Goal: Transaction & Acquisition: Book appointment/travel/reservation

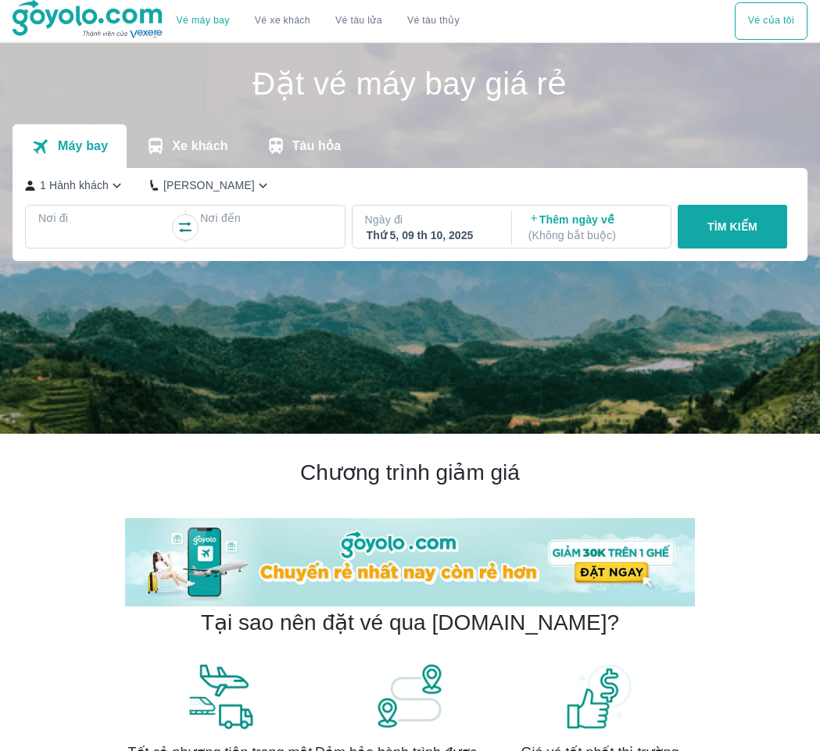
click at [120, 229] on div at bounding box center [104, 236] width 128 height 19
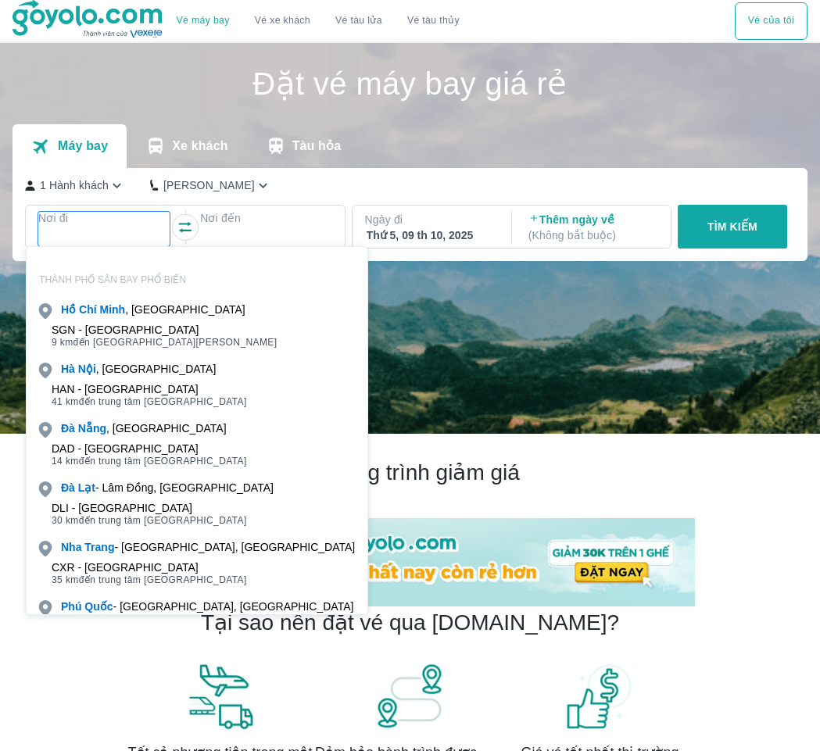
scroll to position [90, 0]
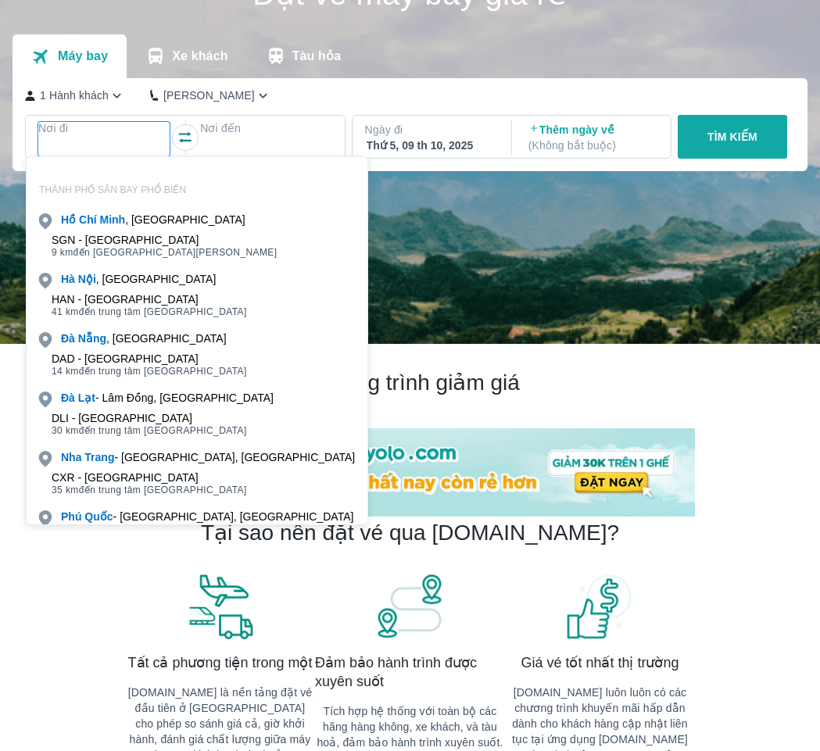
click at [120, 229] on div "[PERSON_NAME] , [GEOGRAPHIC_DATA]" at bounding box center [197, 220] width 341 height 22
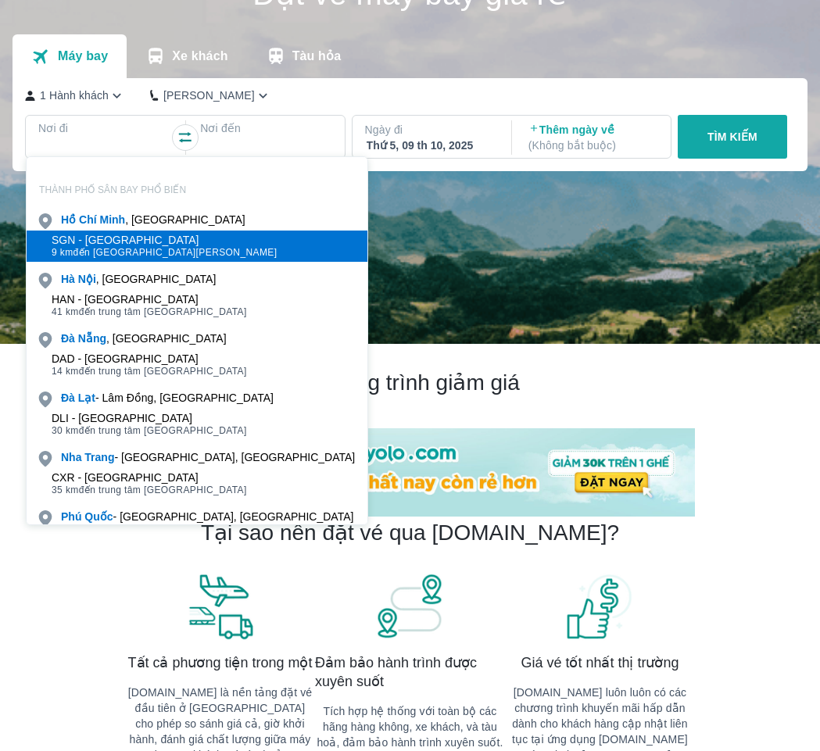
click at [121, 238] on div "SGN - [GEOGRAPHIC_DATA]" at bounding box center [165, 240] width 226 height 13
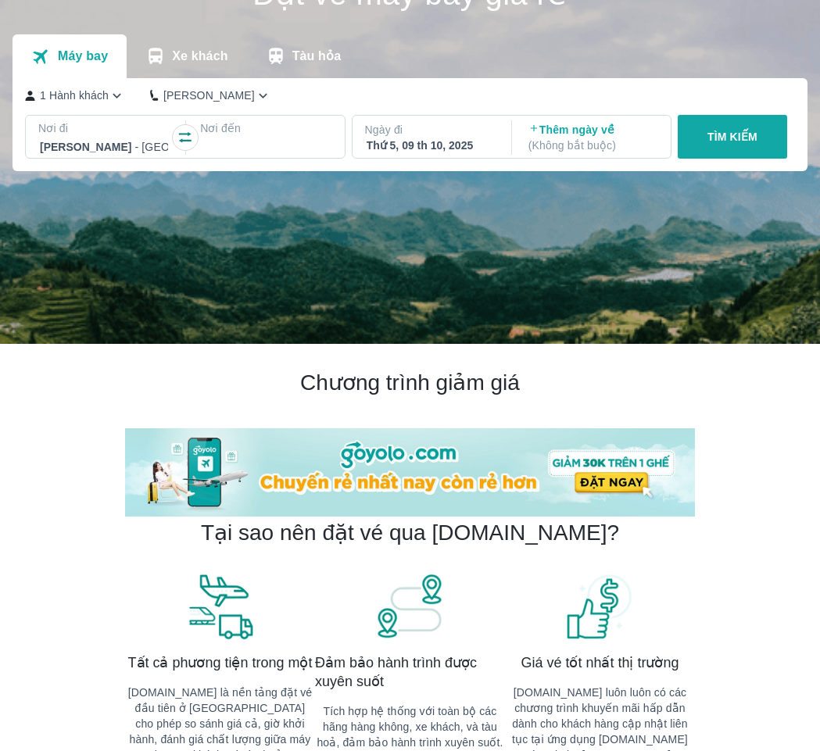
click at [232, 152] on div at bounding box center [266, 147] width 128 height 19
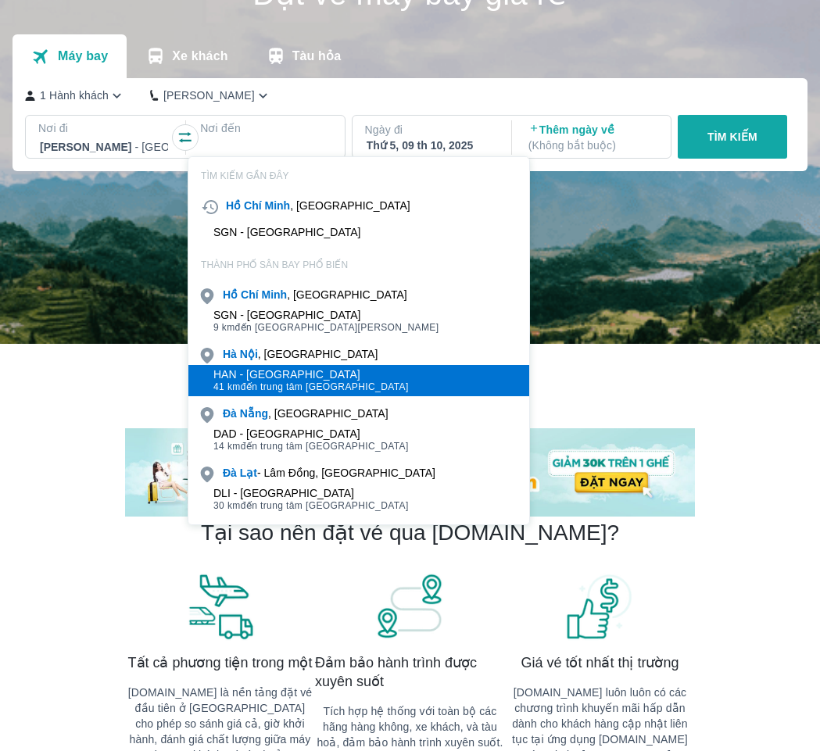
drag, startPoint x: 277, startPoint y: 276, endPoint x: 338, endPoint y: 392, distance: 131.5
click at [338, 392] on div "HAN - [GEOGRAPHIC_DATA] 41 km đến trung tâm [GEOGRAPHIC_DATA]" at bounding box center [358, 380] width 341 height 31
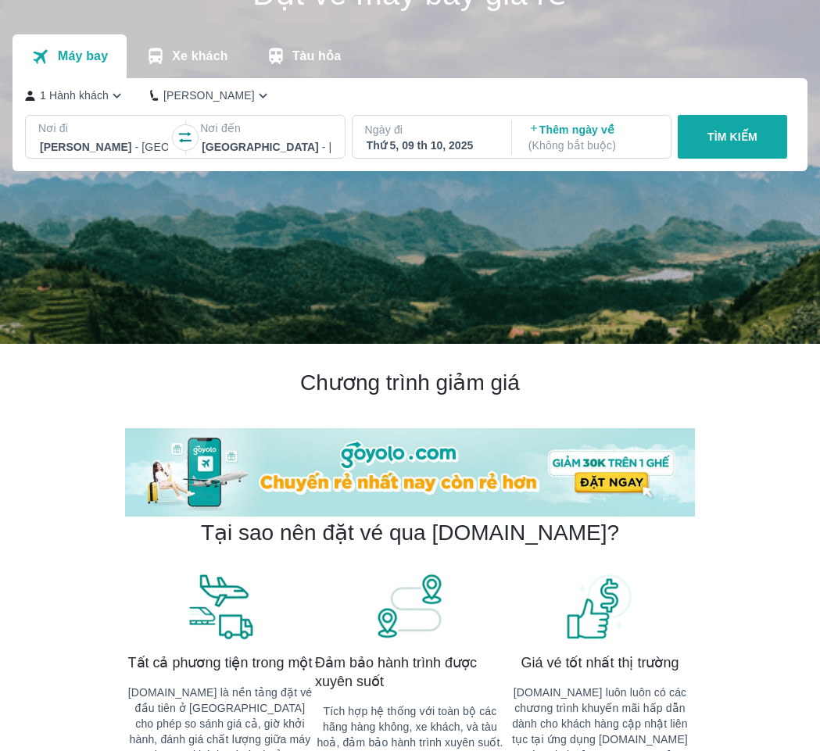
click at [441, 145] on div "Thứ 5, 09 th 10, 2025" at bounding box center [431, 146] width 128 height 16
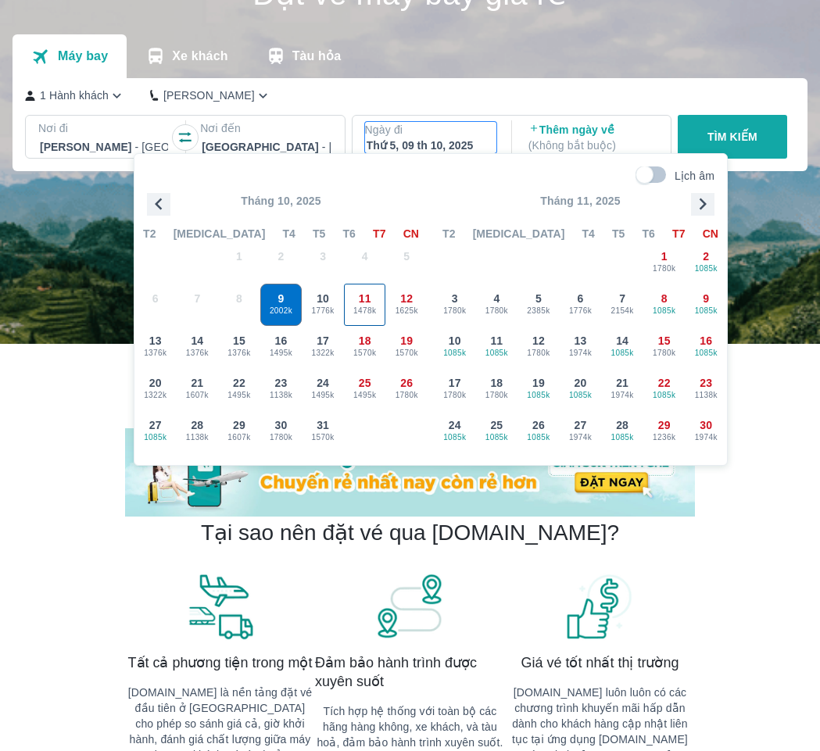
click at [367, 296] on span "11" at bounding box center [365, 299] width 13 height 16
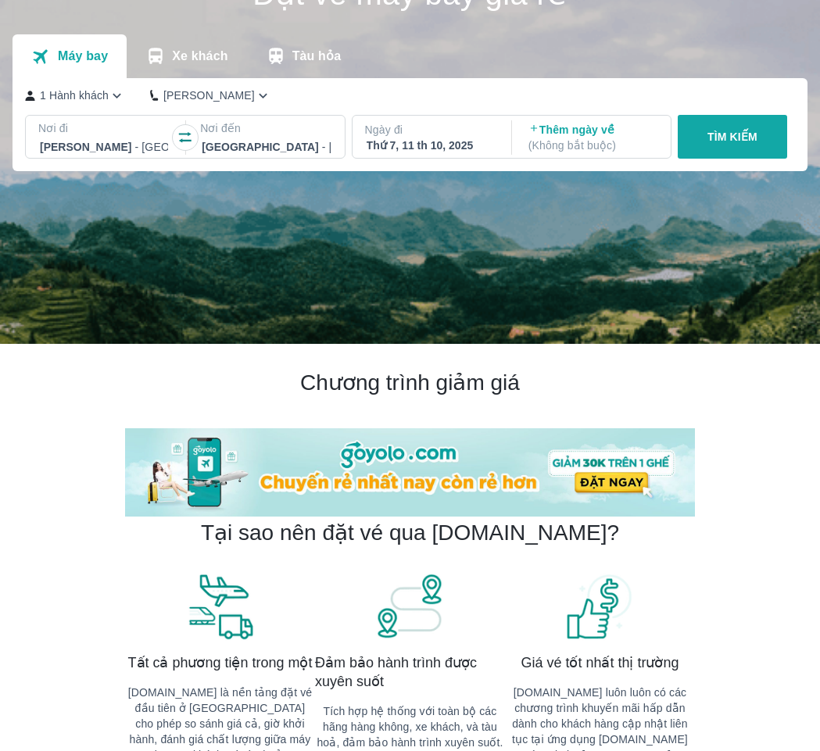
click at [714, 141] on p "TÌM KIẾM" at bounding box center [732, 137] width 50 height 16
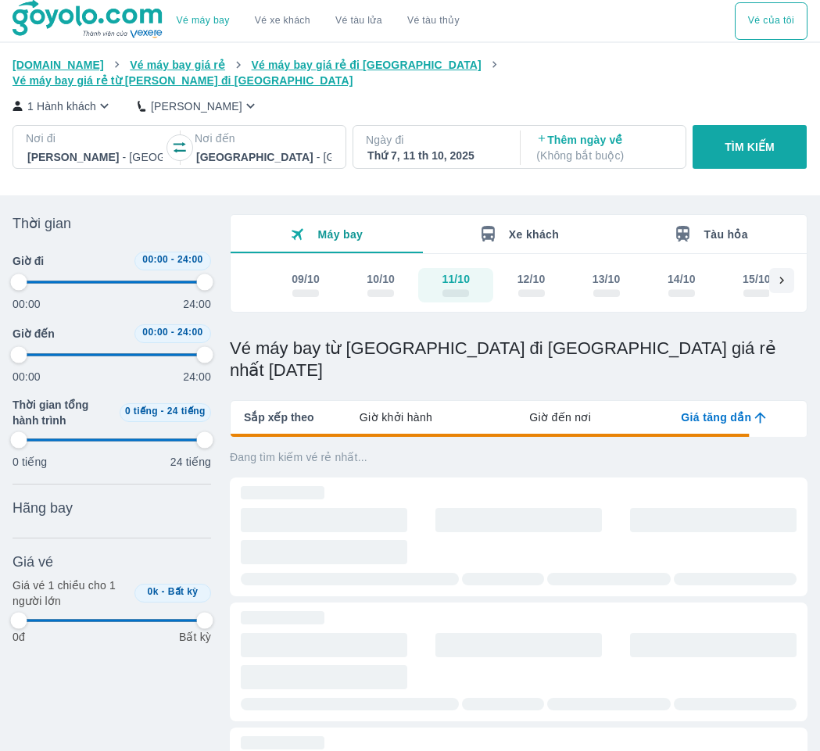
type input "97.9166666666667"
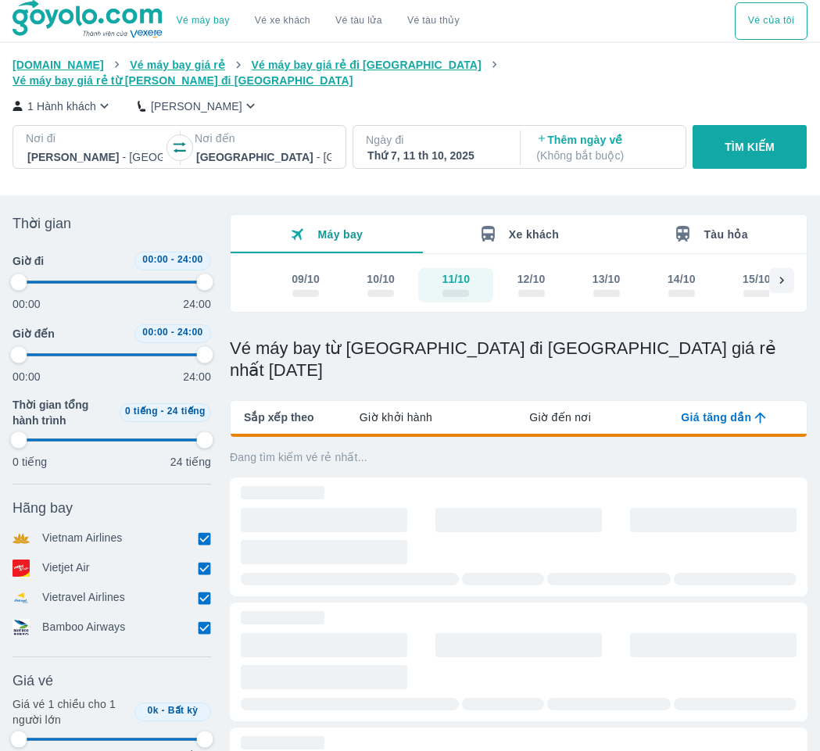
type input "97.9166666666667"
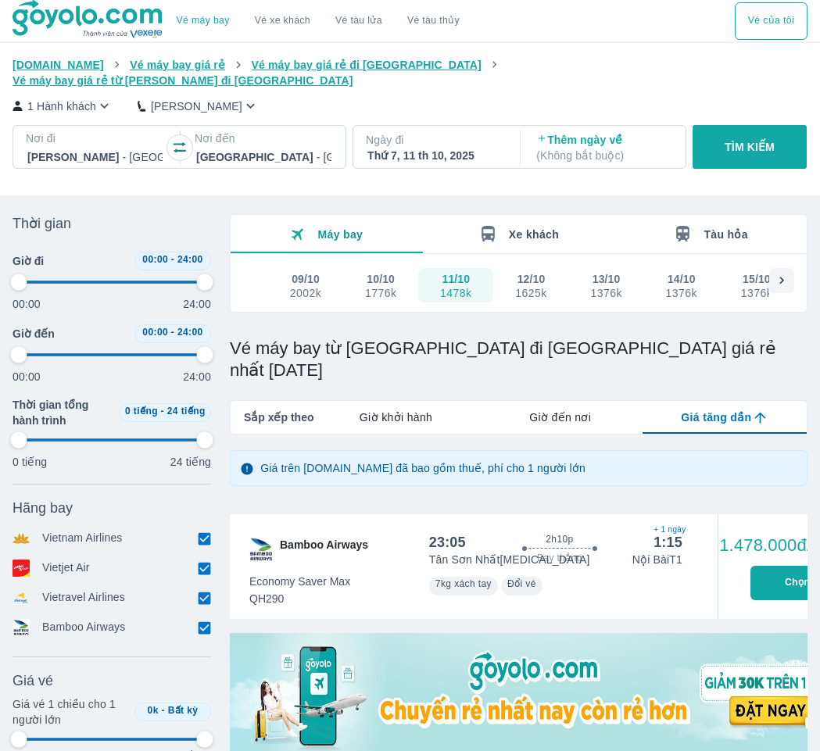
type input "97.9166666666667"
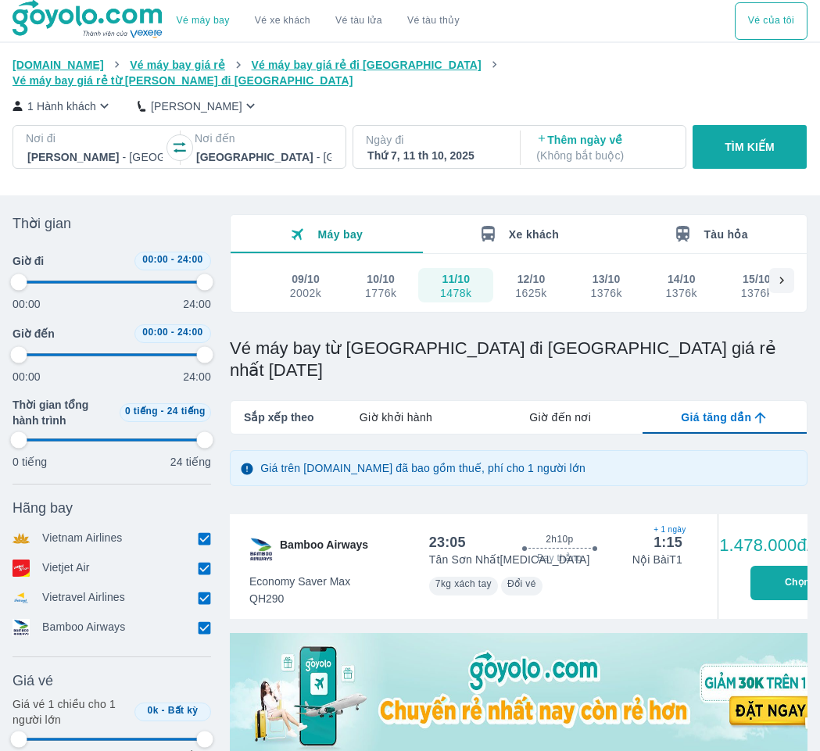
type input "97.9166666666667"
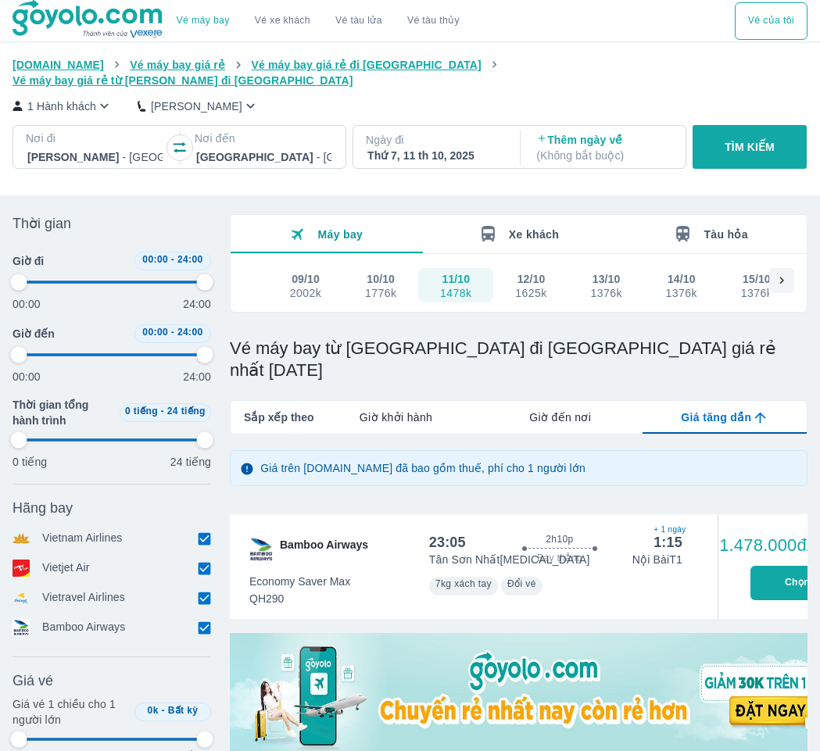
type input "97.9166666666667"
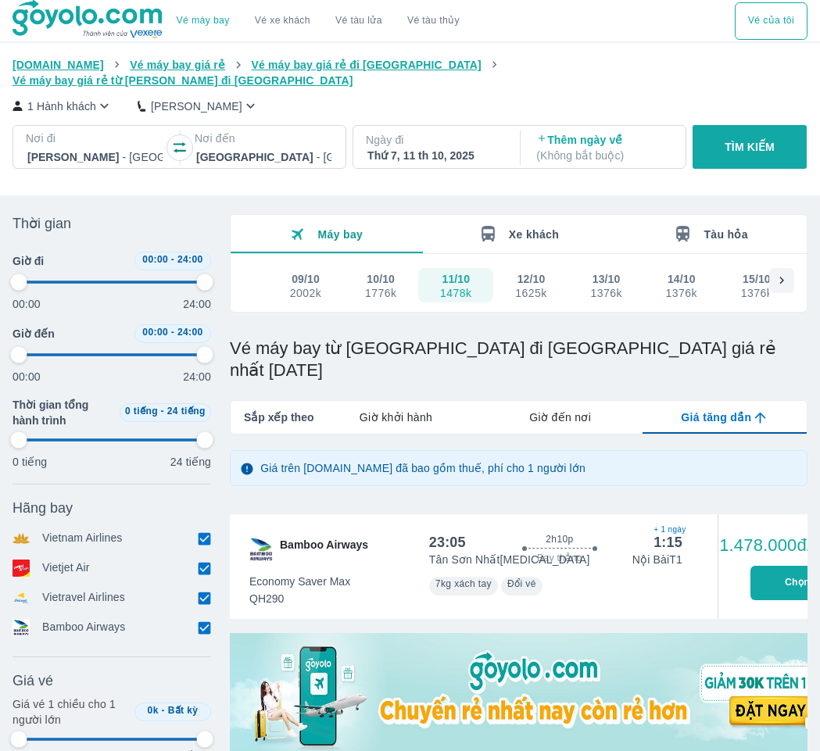
type input "97.9166666666667"
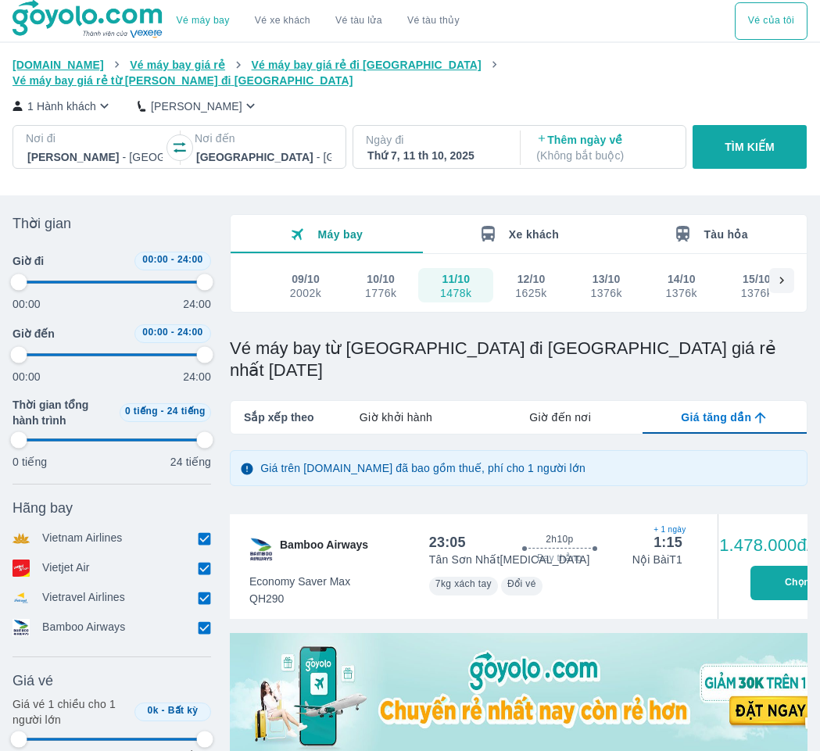
type input "97.9166666666667"
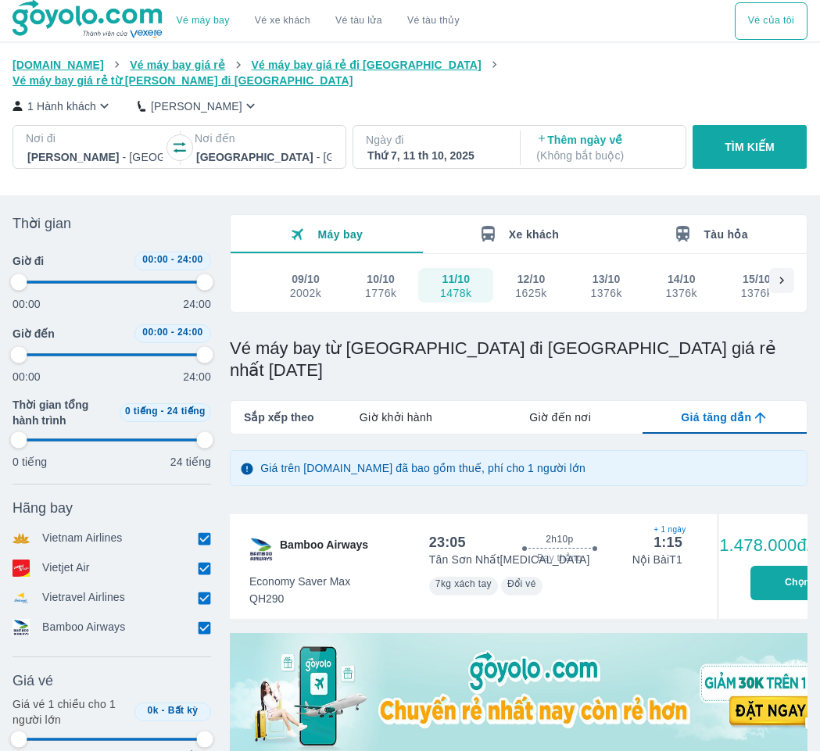
type input "97.9166666666667"
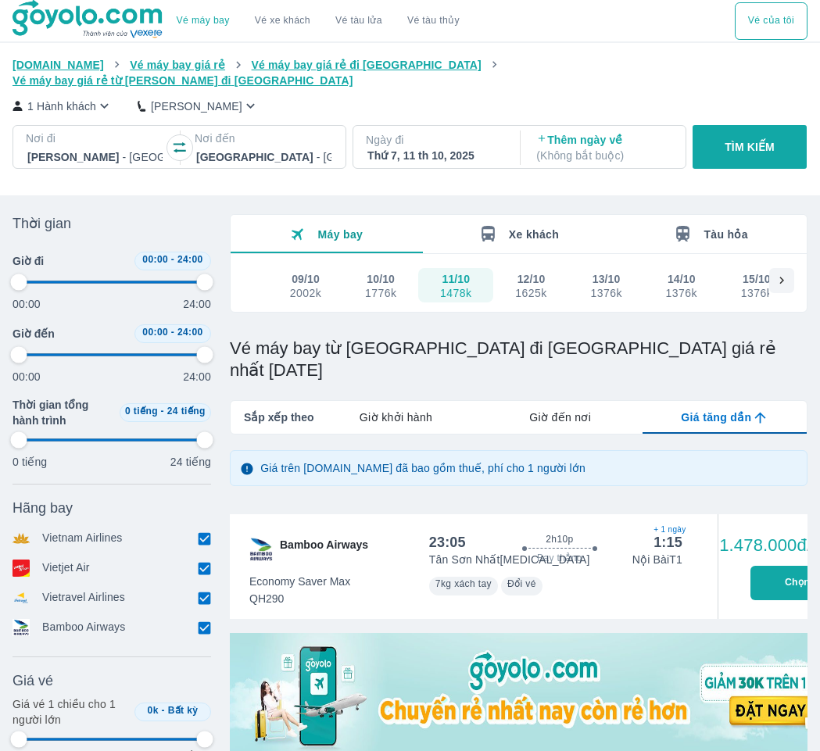
type input "97.9166666666667"
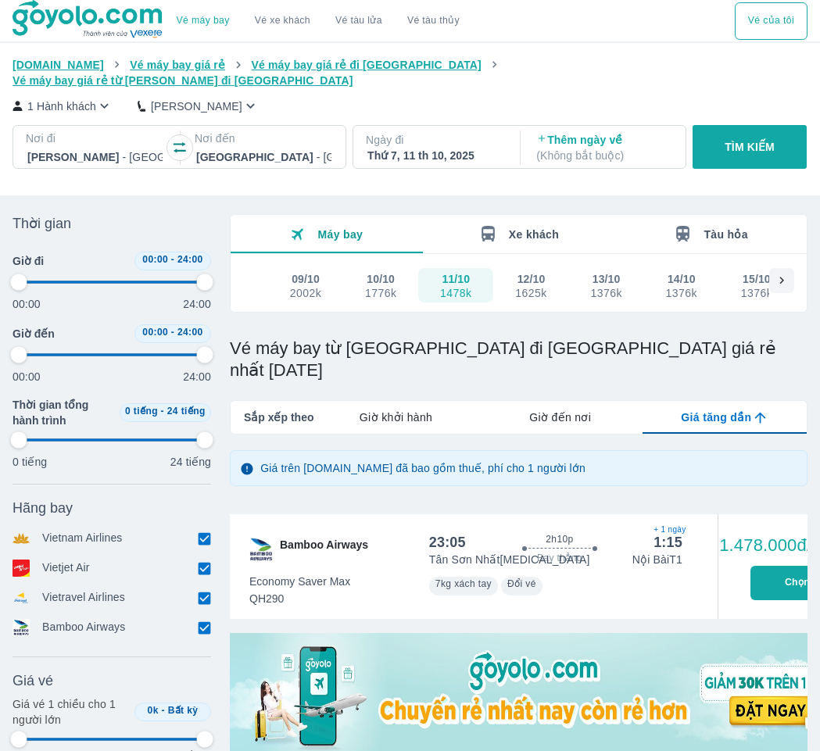
type input "97.9166666666667"
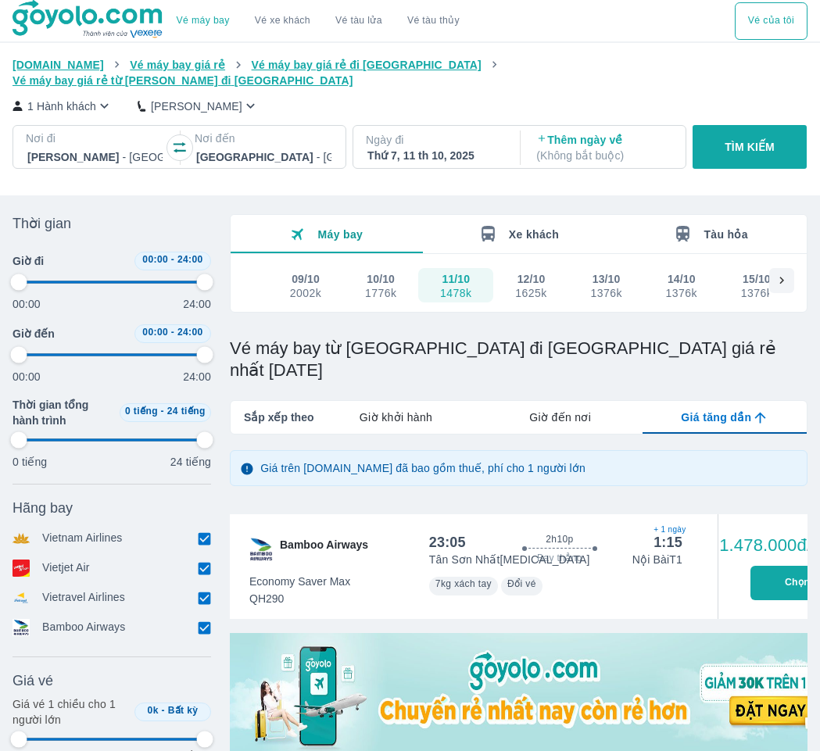
type input "97.9166666666667"
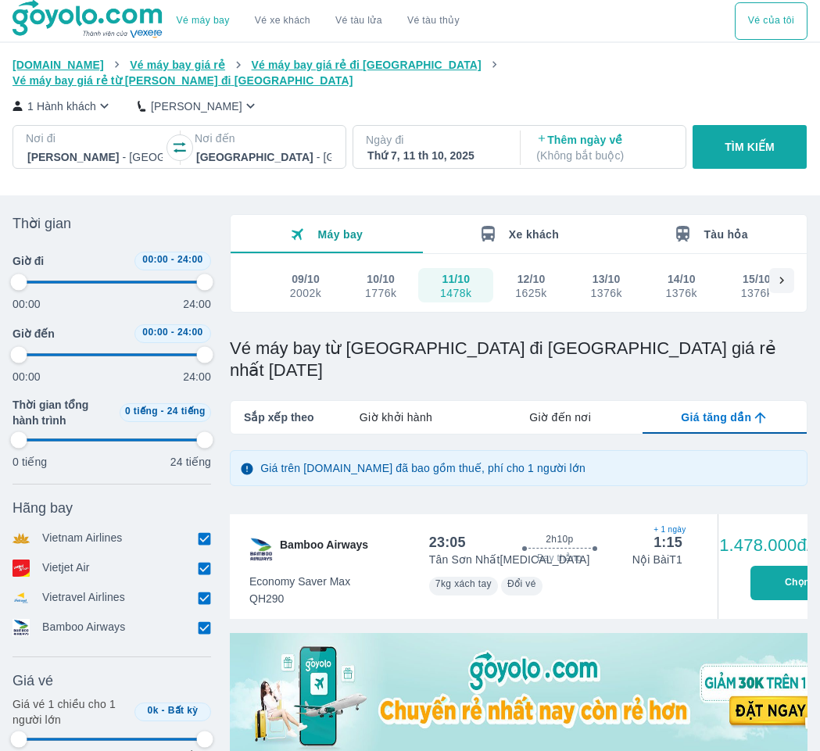
type input "97.9166666666667"
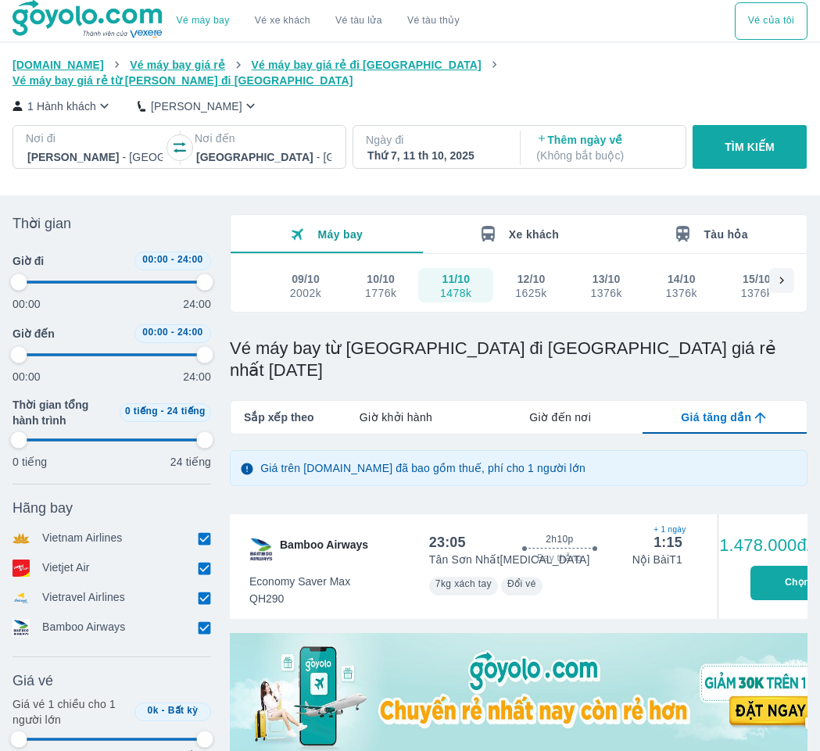
type input "97.9166666666667"
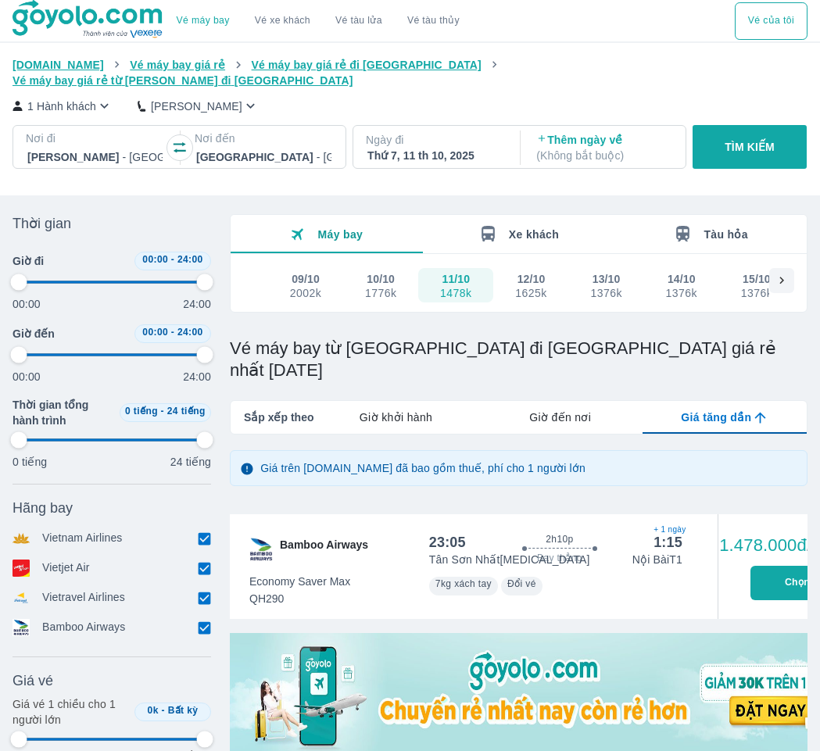
type input "97.9166666666667"
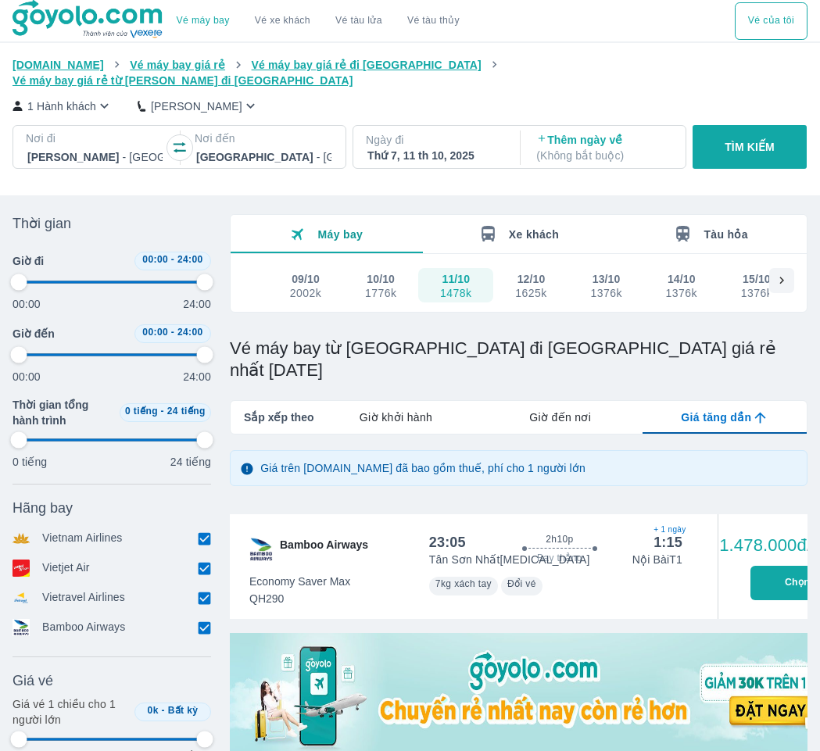
type input "97.9166666666667"
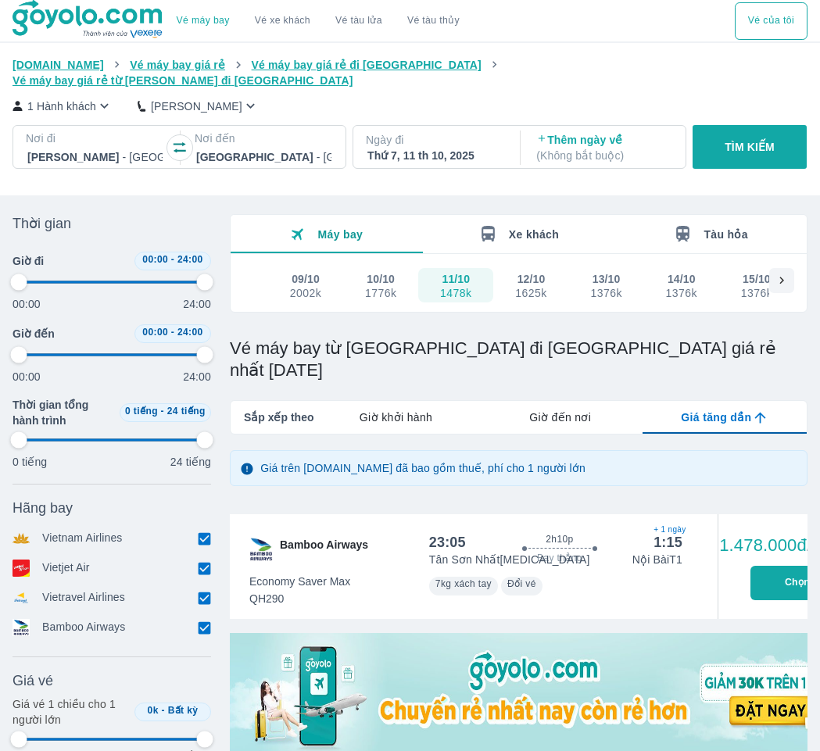
type input "97.9166666666667"
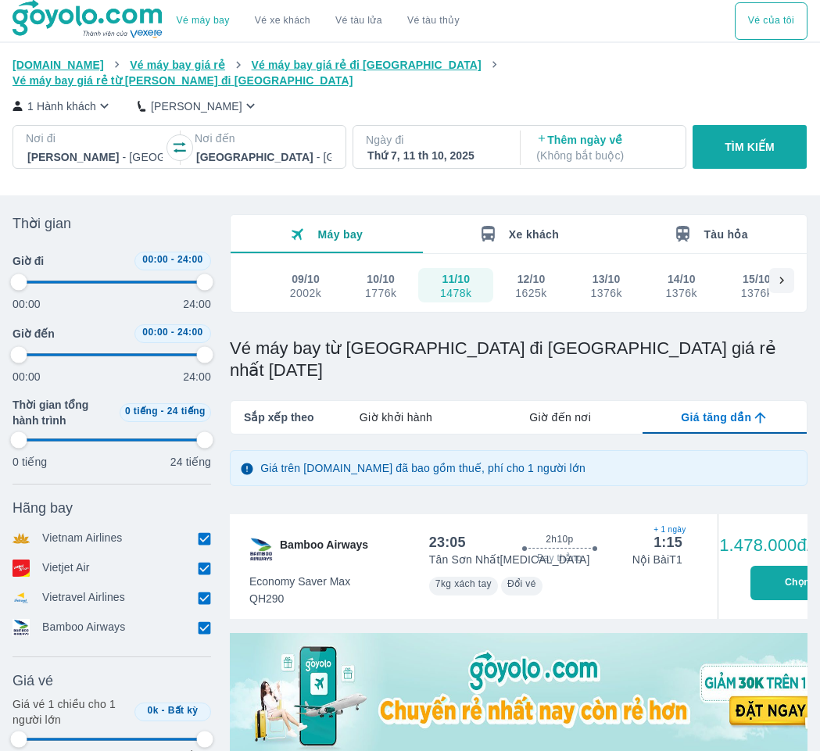
type input "97.9166666666667"
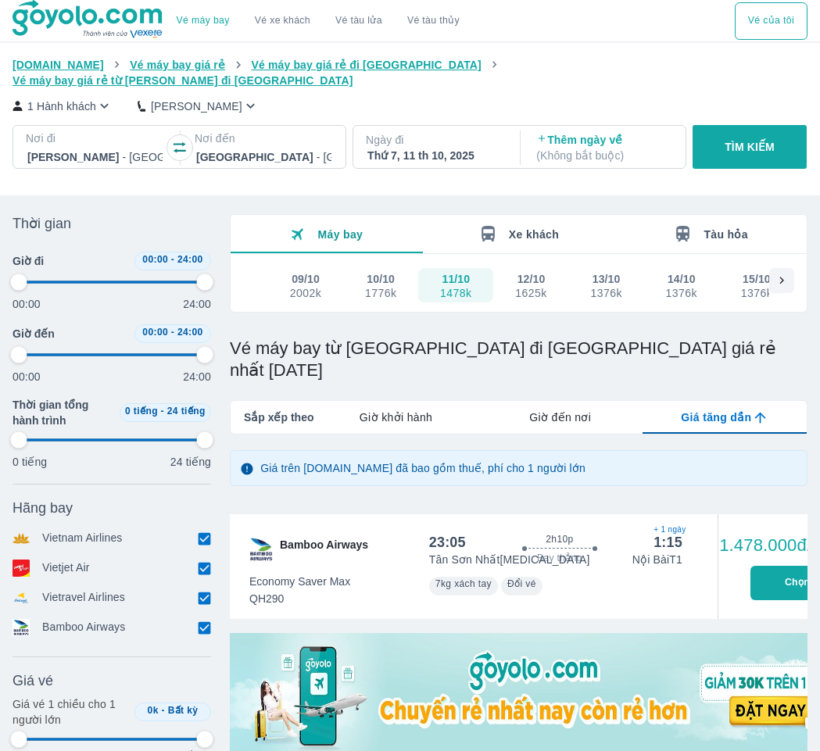
type input "97.9166666666667"
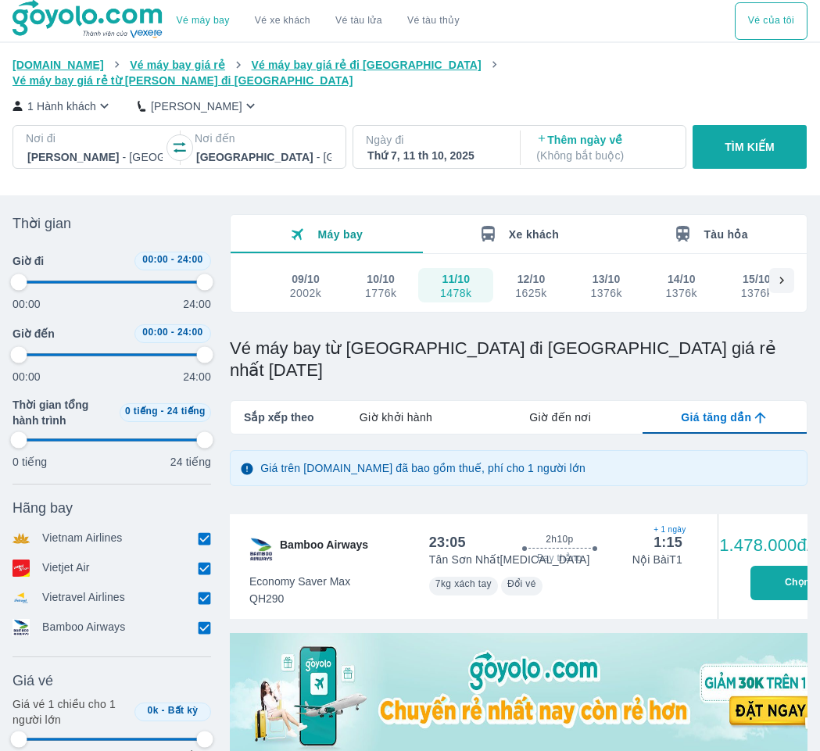
type input "97.9166666666667"
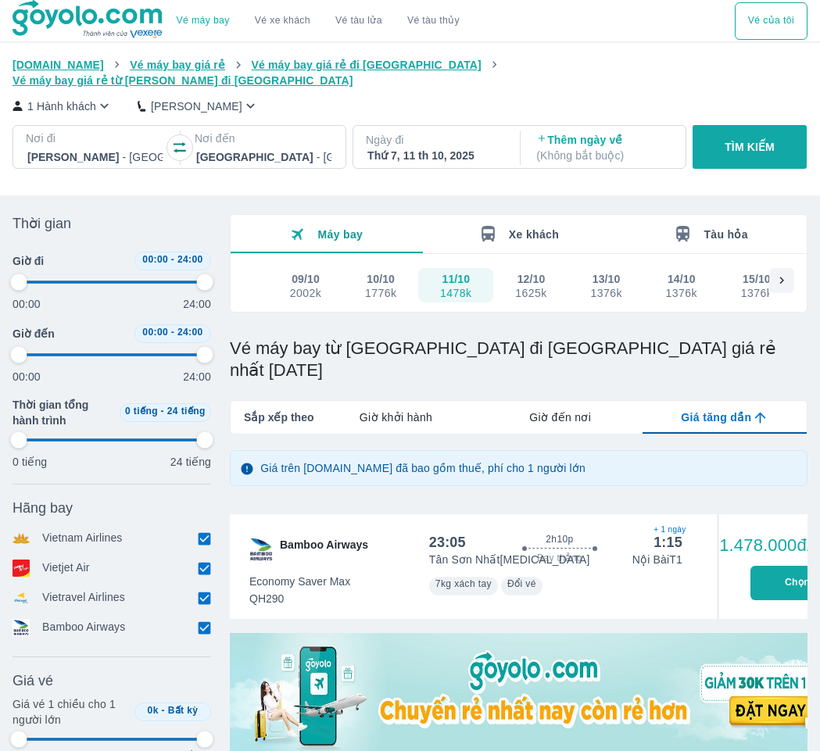
type input "97.9166666666667"
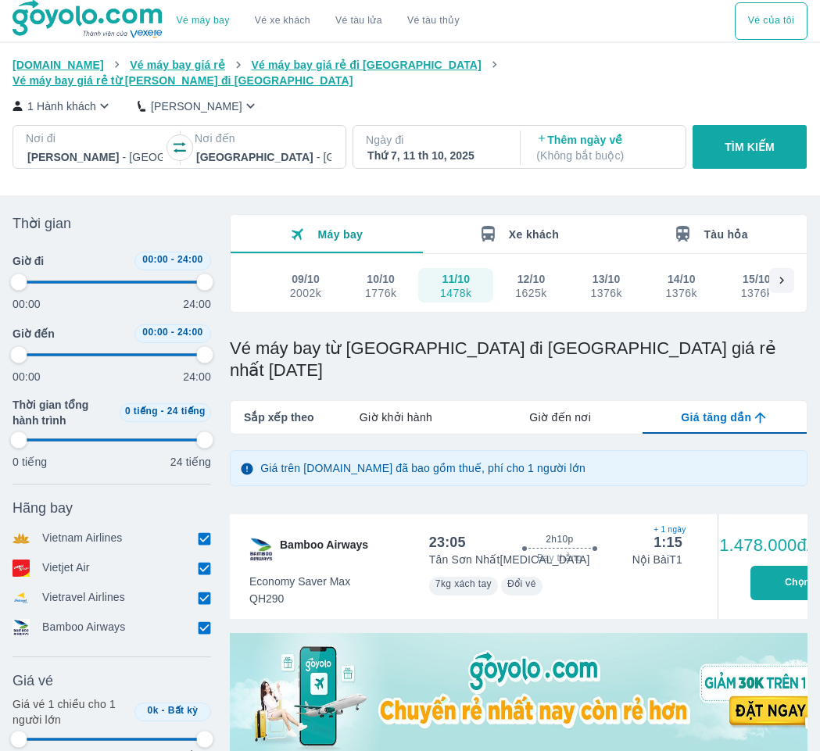
type input "97.9166666666667"
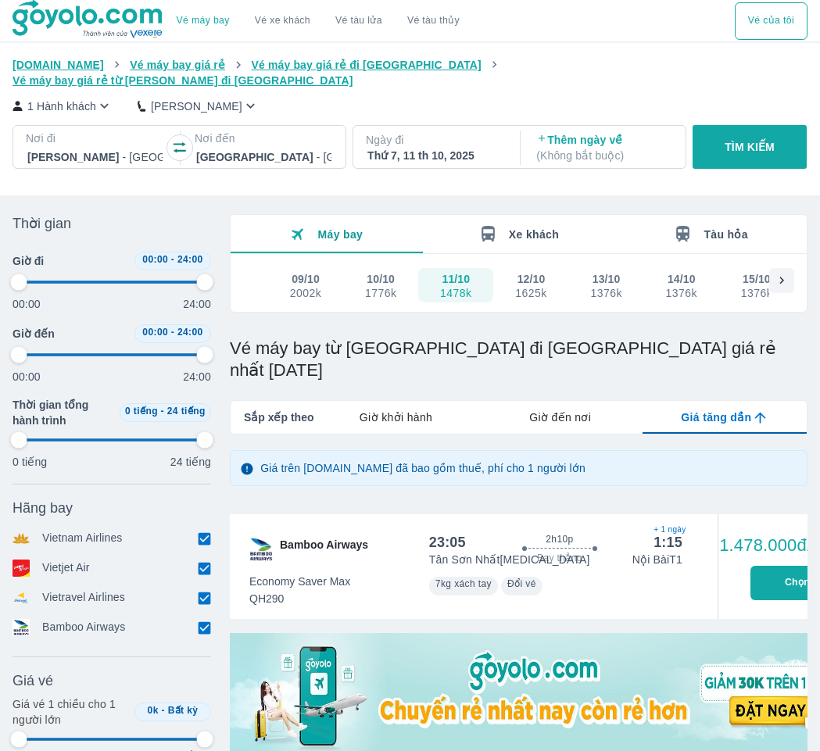
type input "97.9166666666667"
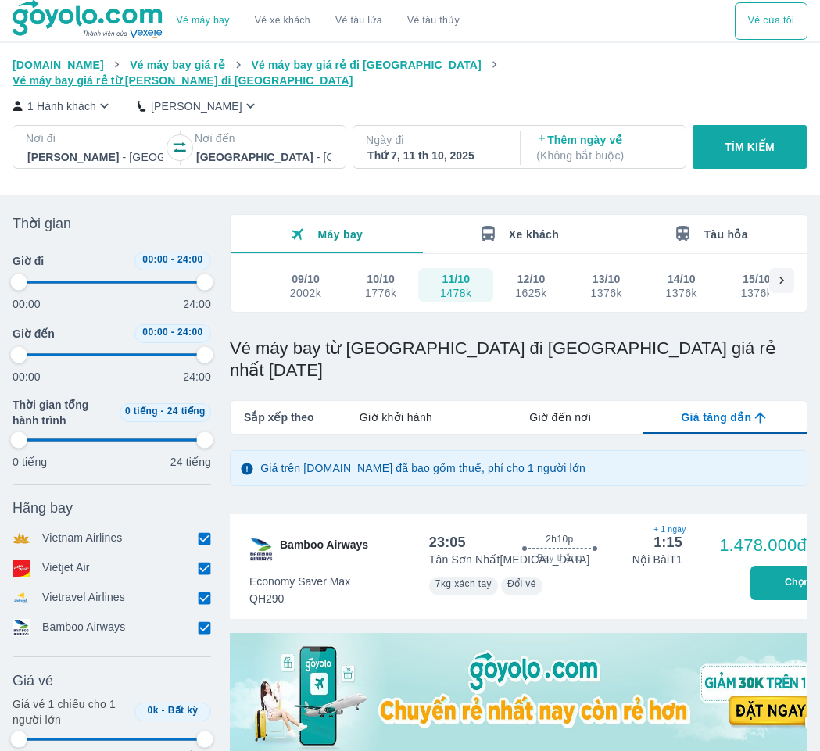
type input "97.9166666666667"
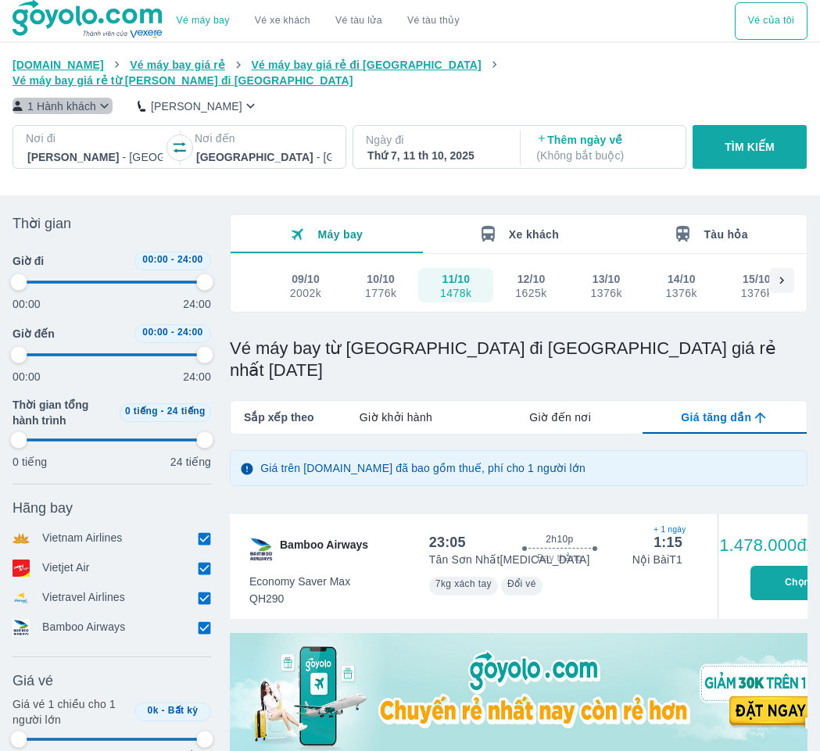
click at [59, 98] on p "1 Hành khách" at bounding box center [61, 106] width 69 height 16
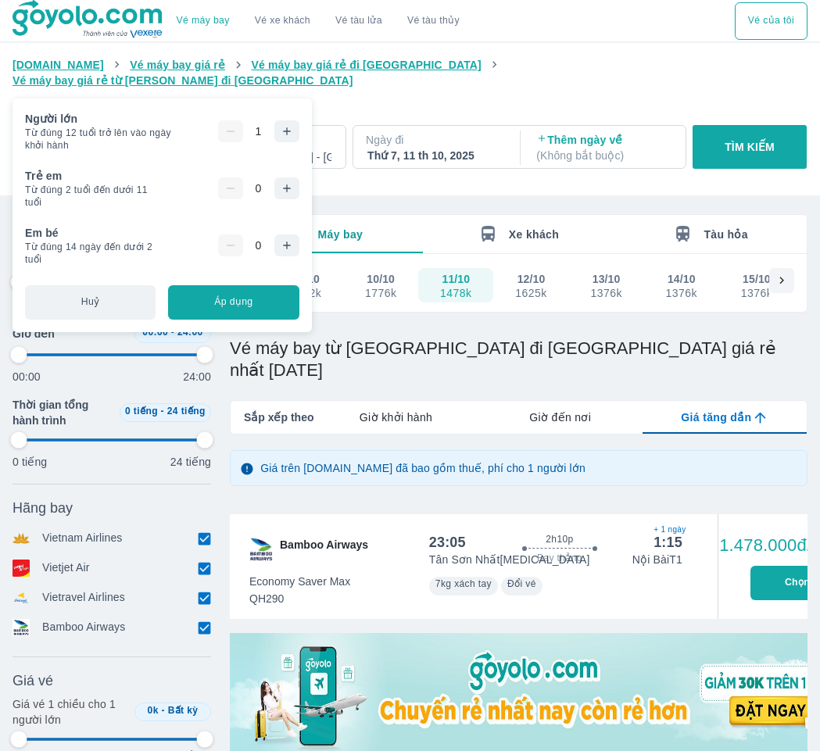
type input "97.9166666666667"
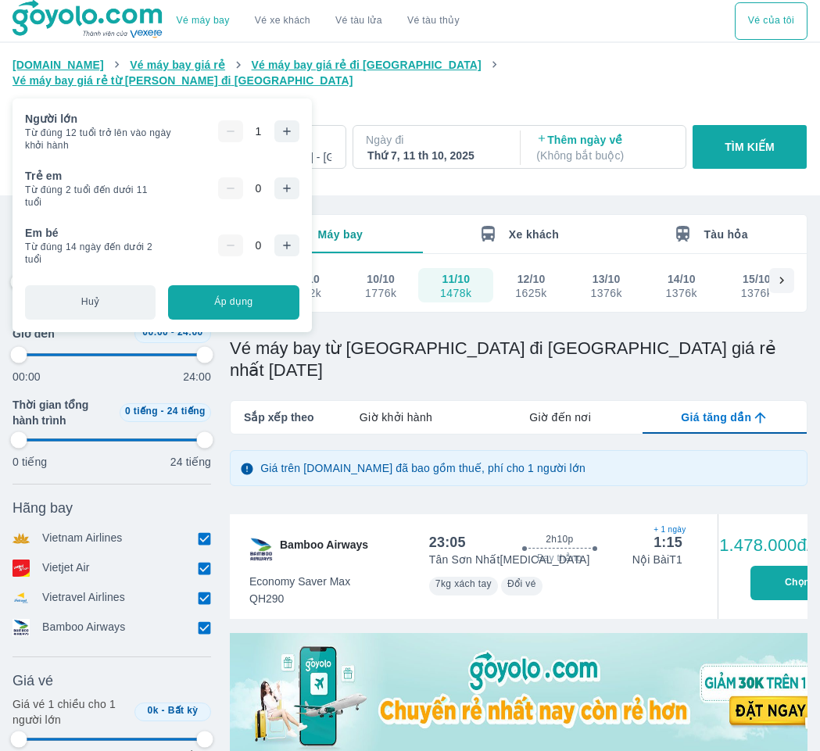
type input "97.9166666666667"
click at [288, 174] on div "0" at bounding box center [232, 188] width 134 height 41
click at [285, 190] on icon "button" at bounding box center [287, 188] width 13 height 13
click at [292, 250] on icon "button" at bounding box center [287, 245] width 13 height 13
click at [231, 304] on button "Áp dụng" at bounding box center [233, 302] width 131 height 34
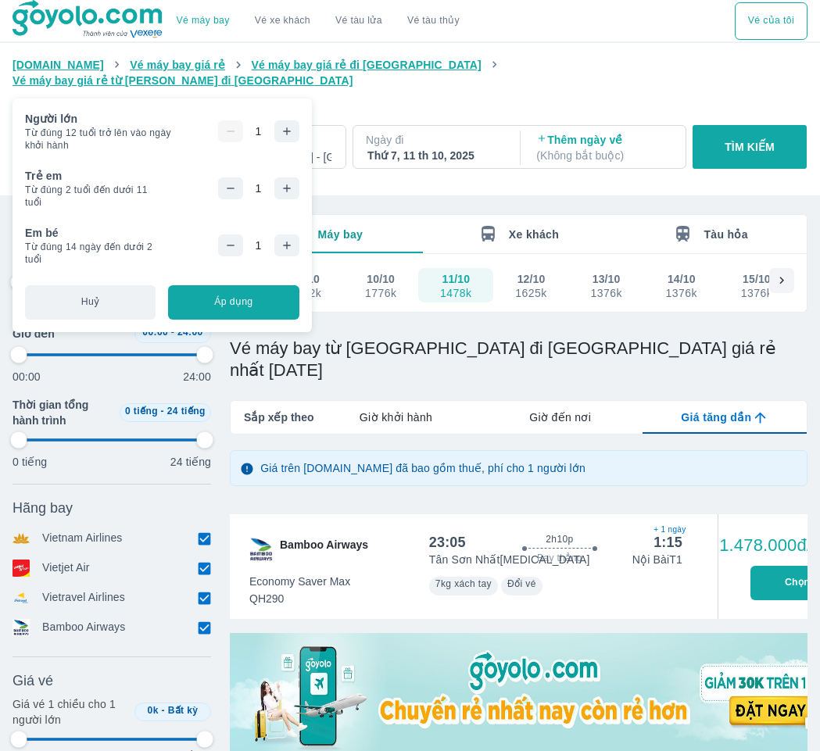
type input "97.9166666666667"
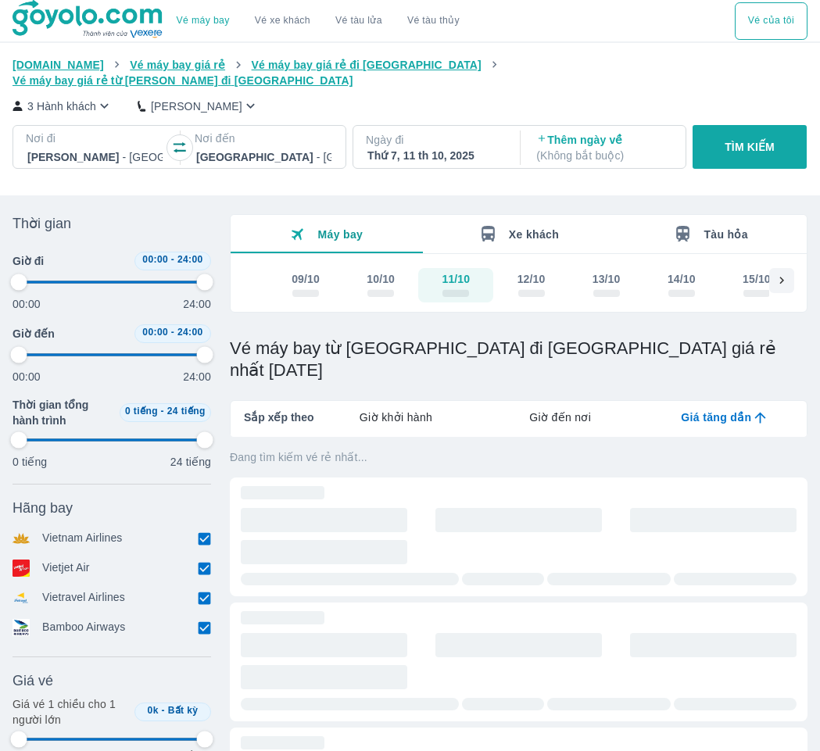
type input "97.9166666666667"
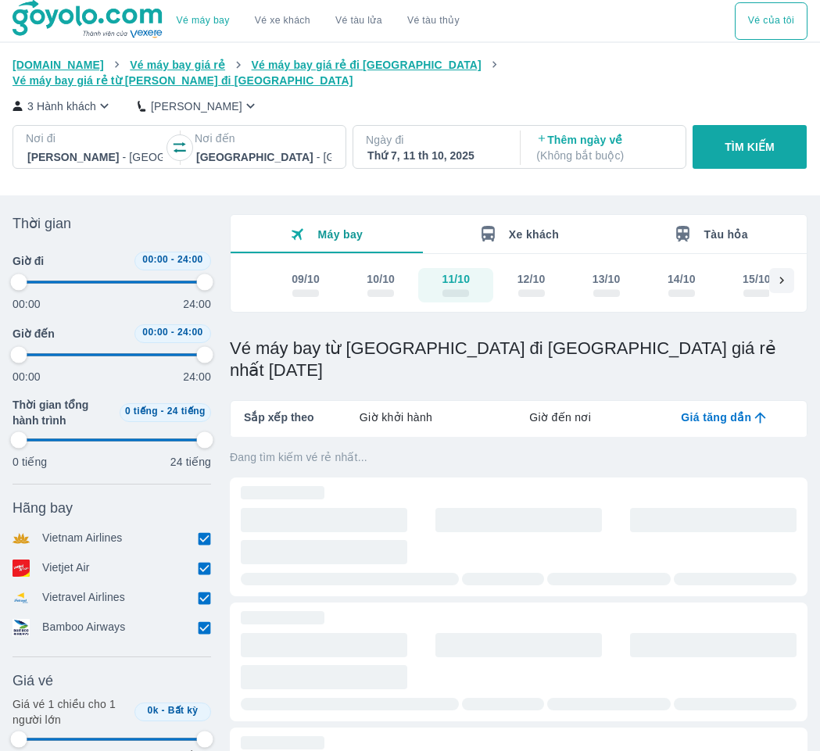
type input "97.9166666666667"
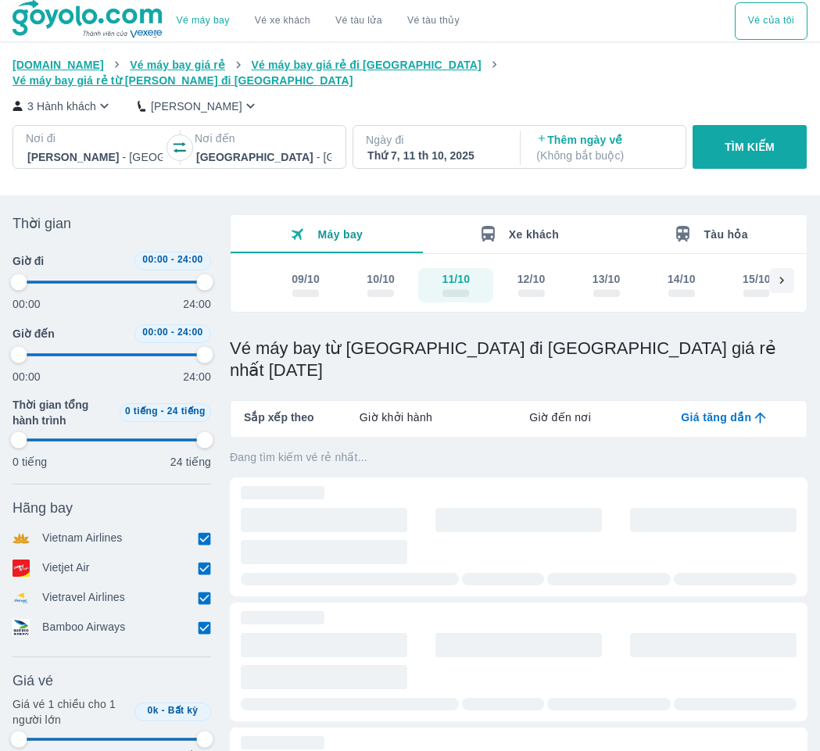
type input "97.9166666666667"
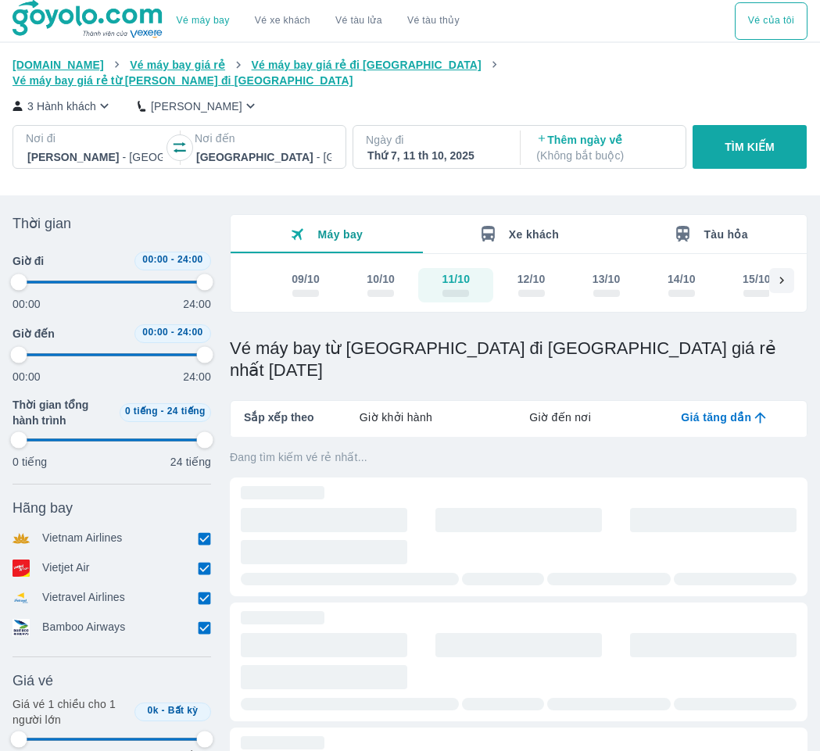
type input "97.9166666666667"
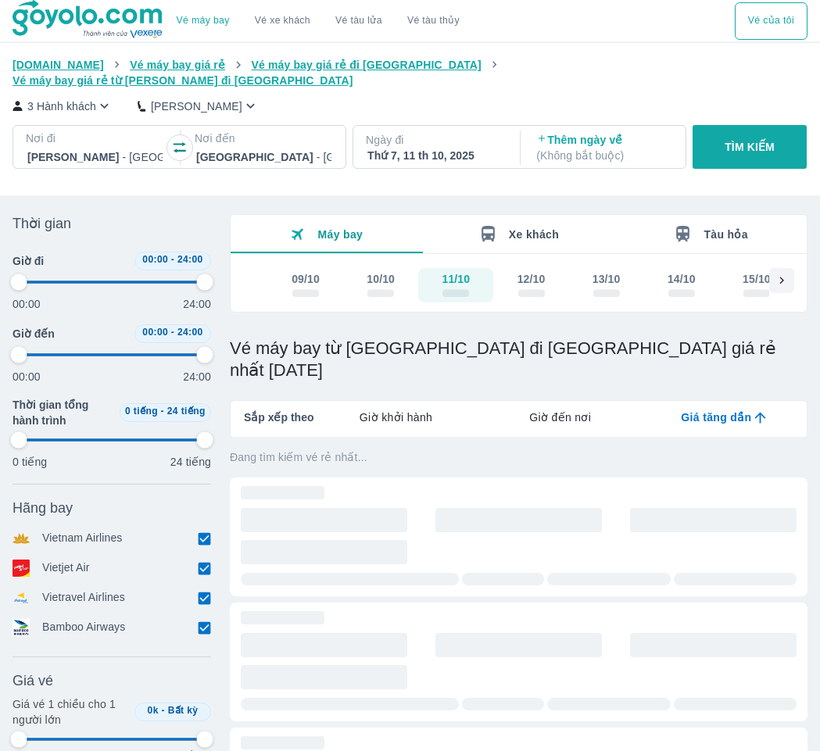
type input "97.9166666666667"
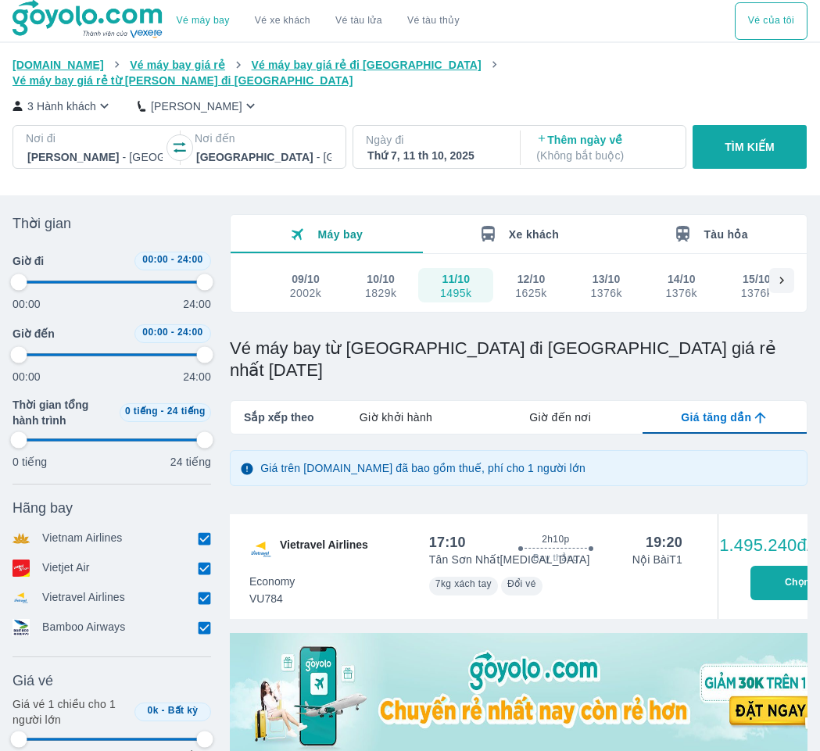
type input "97.9166666666667"
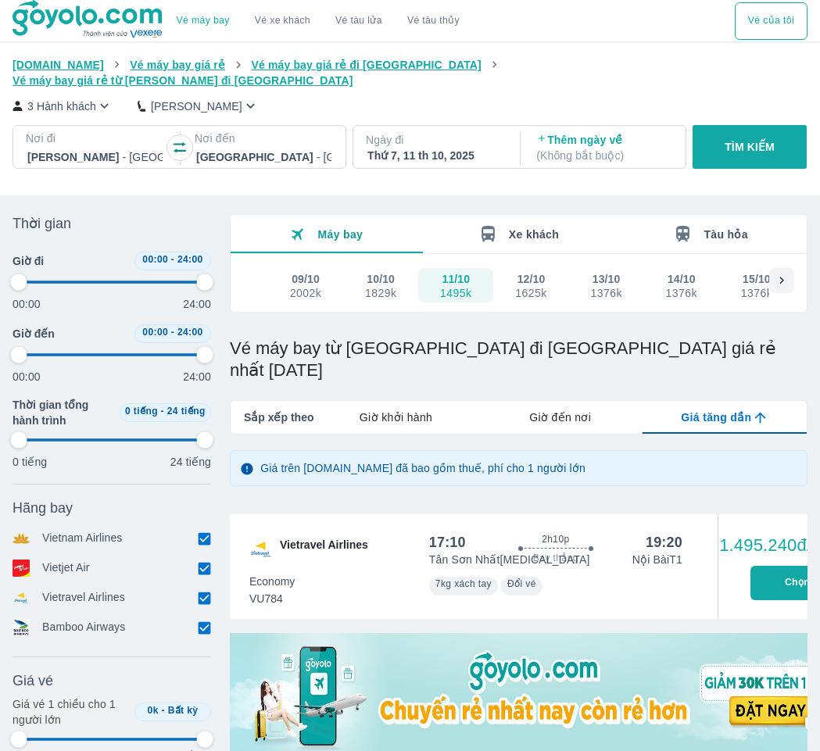
type input "97.9166666666667"
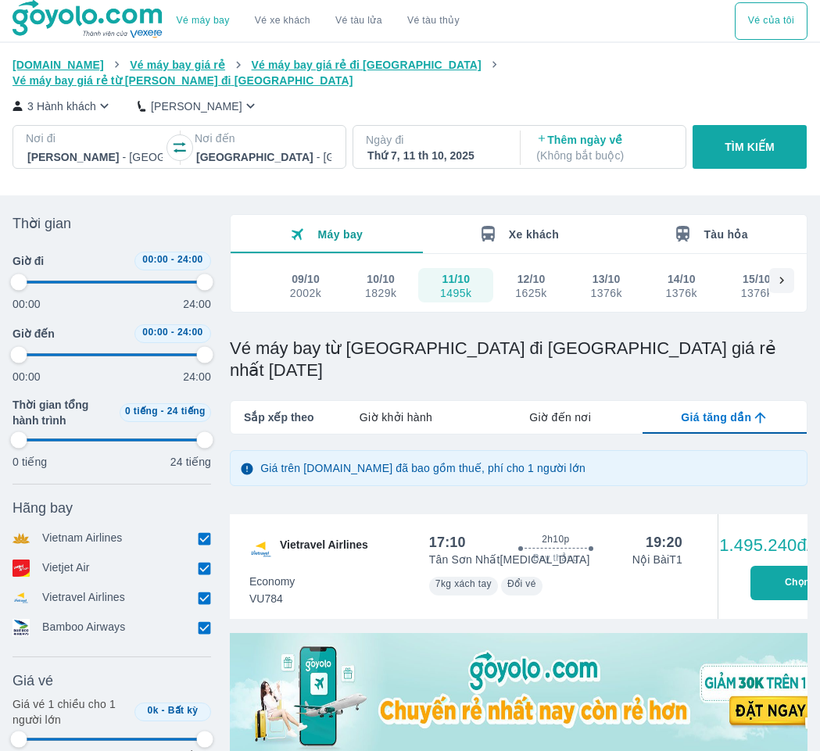
type input "97.9166666666667"
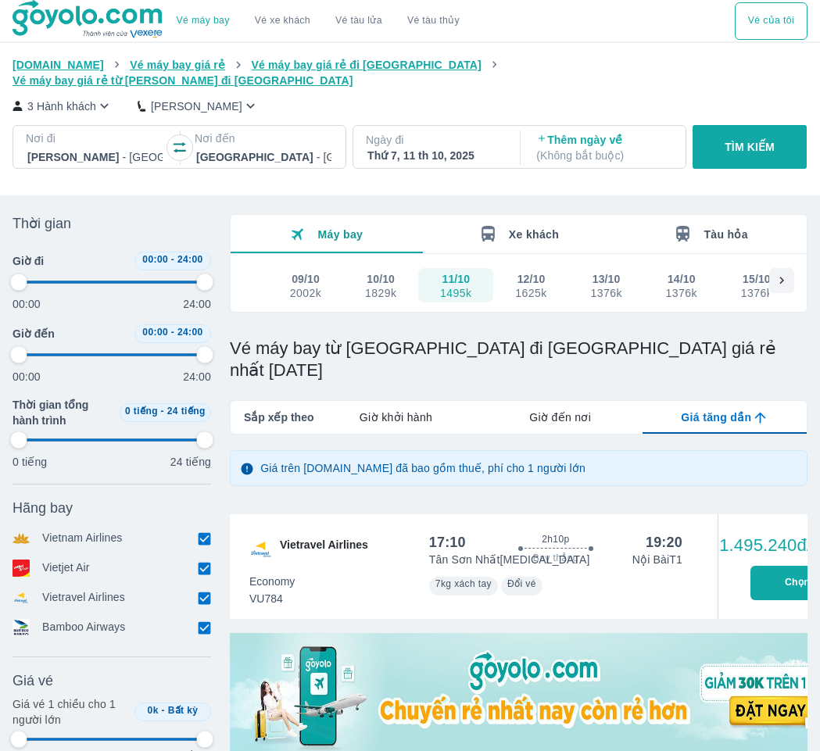
type input "97.9166666666667"
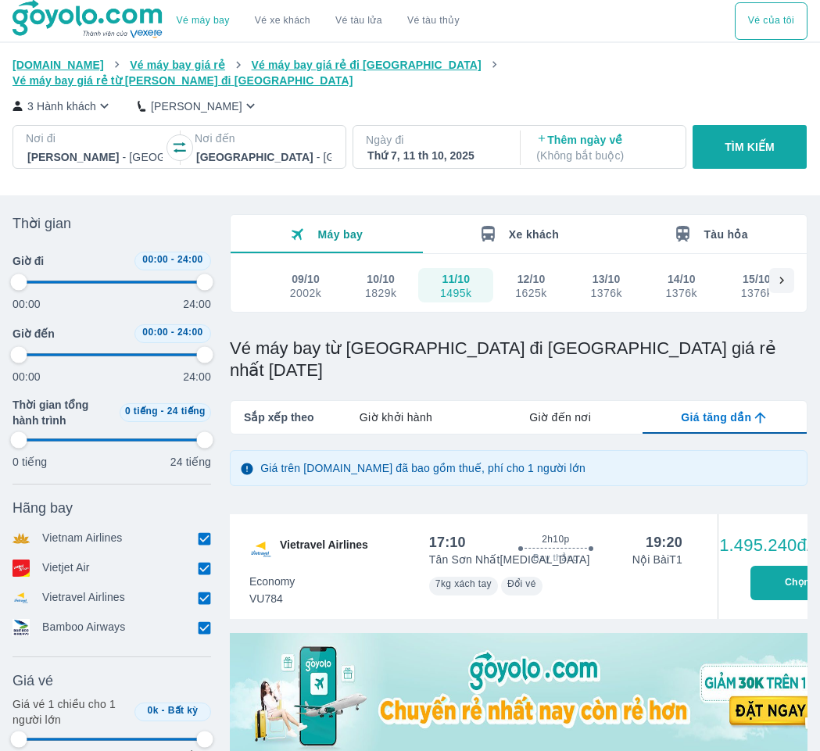
type input "97.9166666666667"
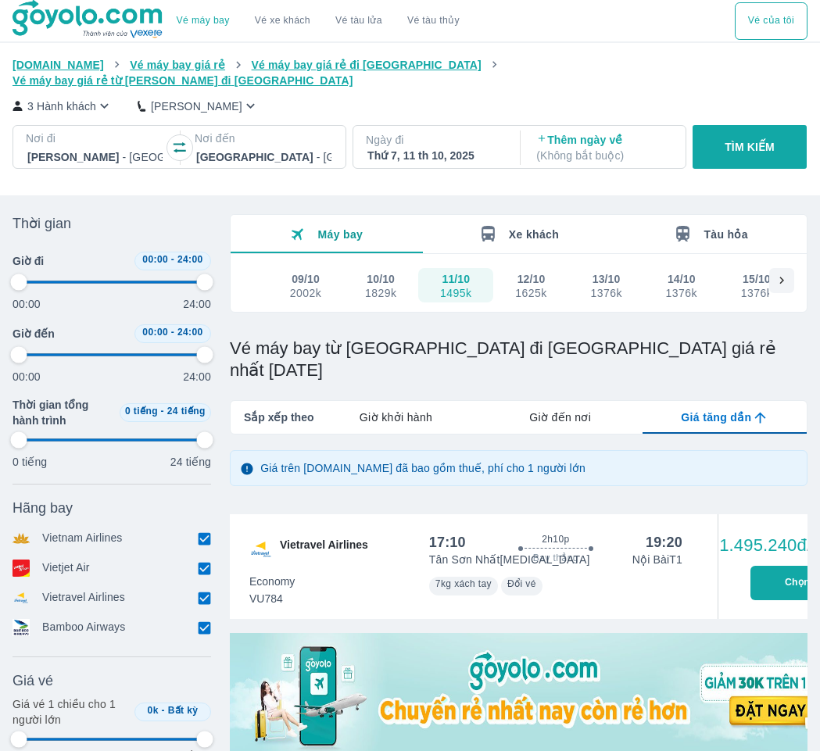
type input "97.9166666666667"
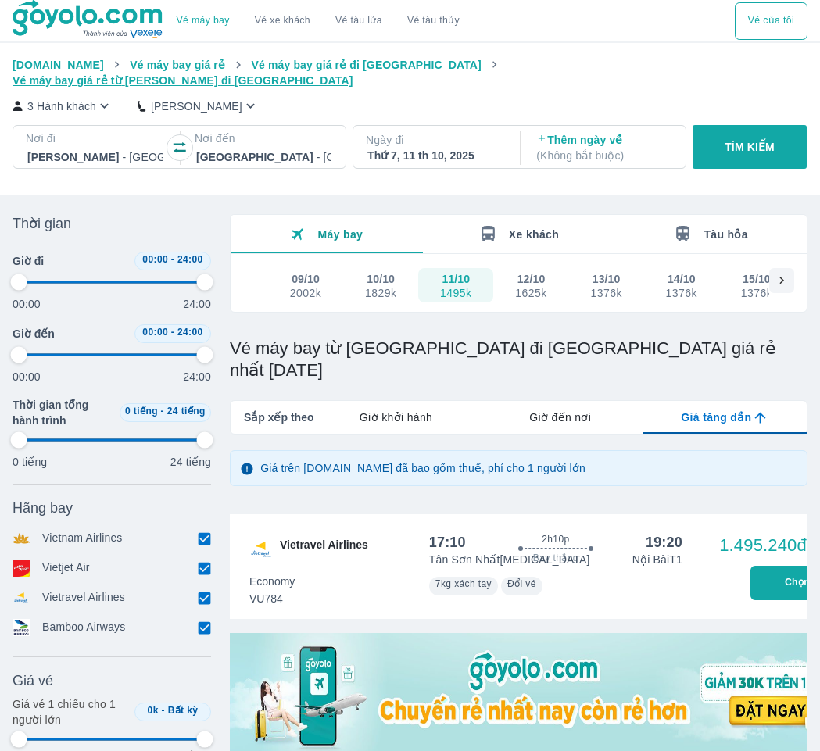
type input "97.9166666666667"
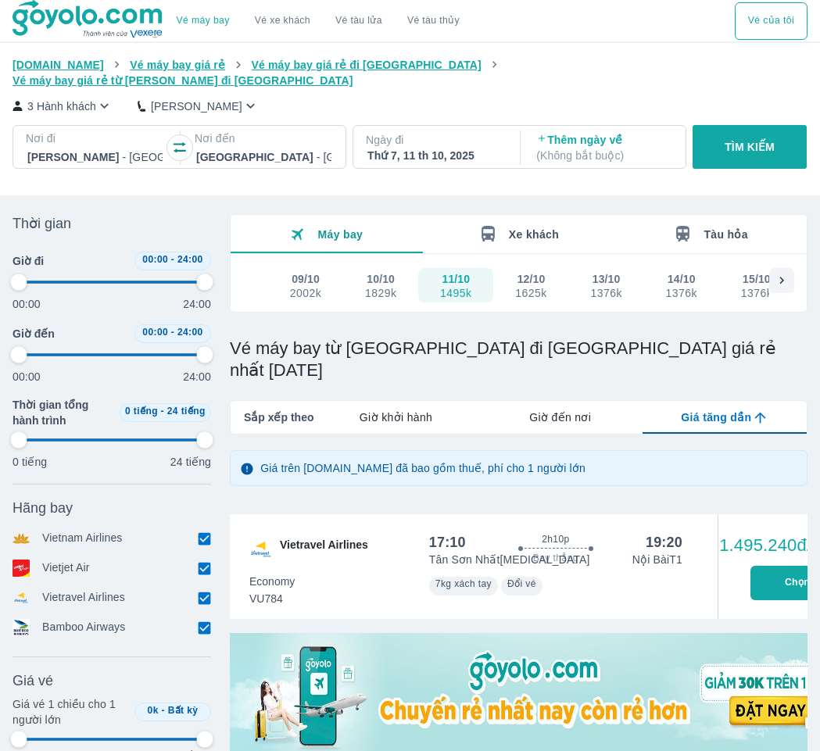
type input "97.9166666666667"
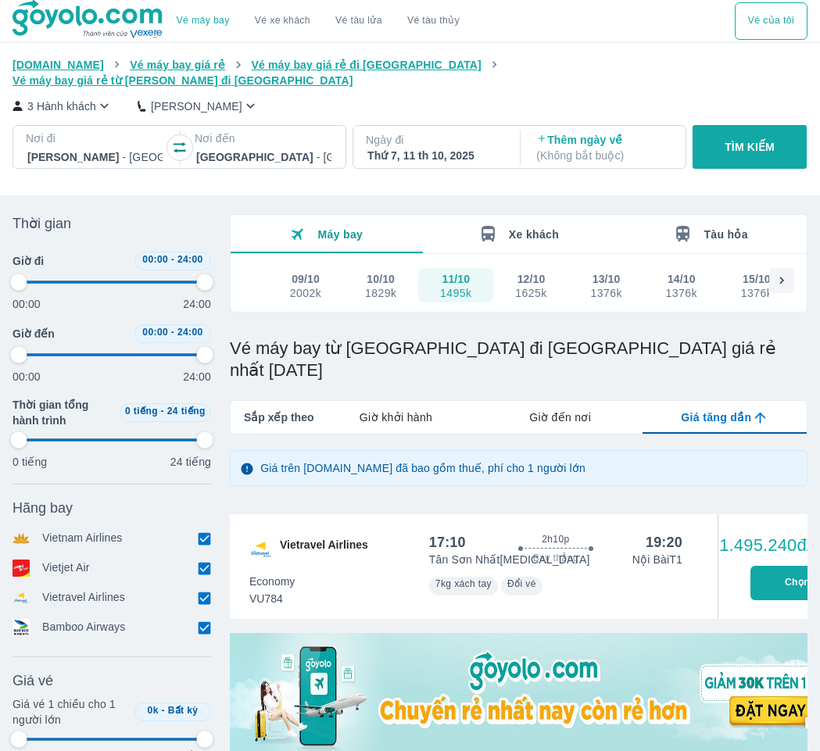
type input "97.9166666666667"
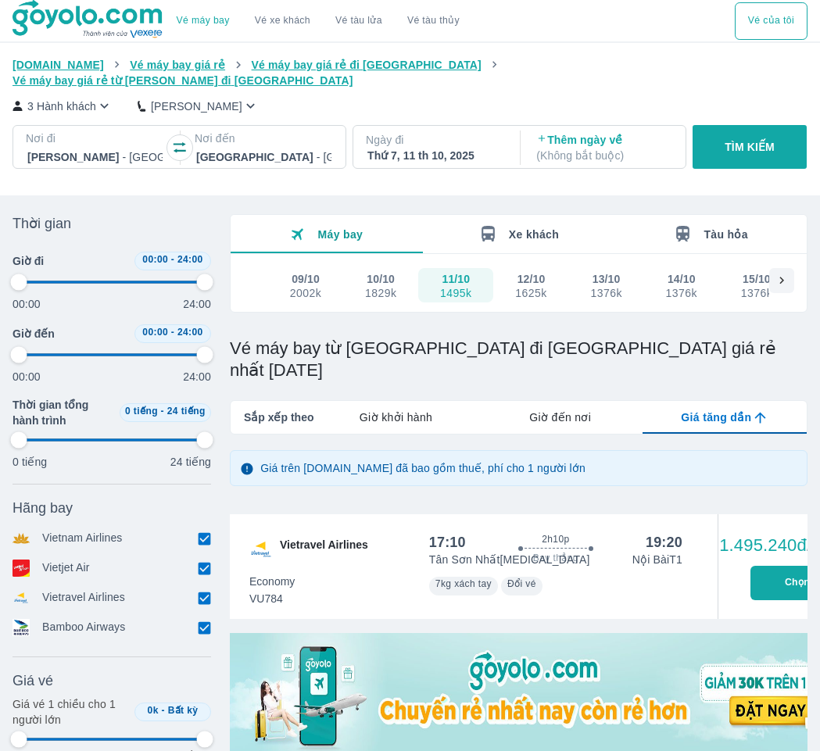
type input "97.9166666666667"
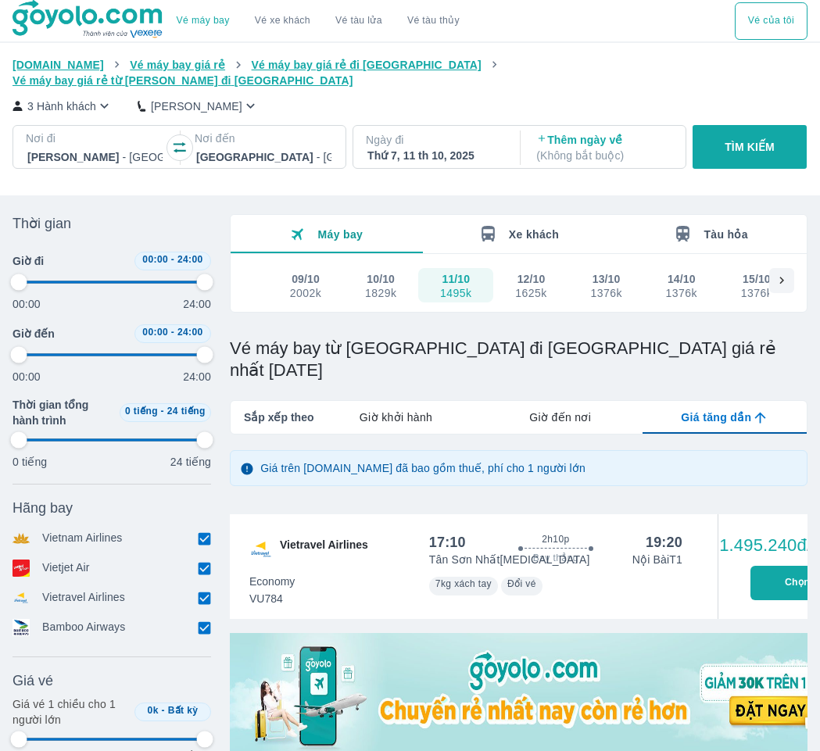
type input "97.9166666666667"
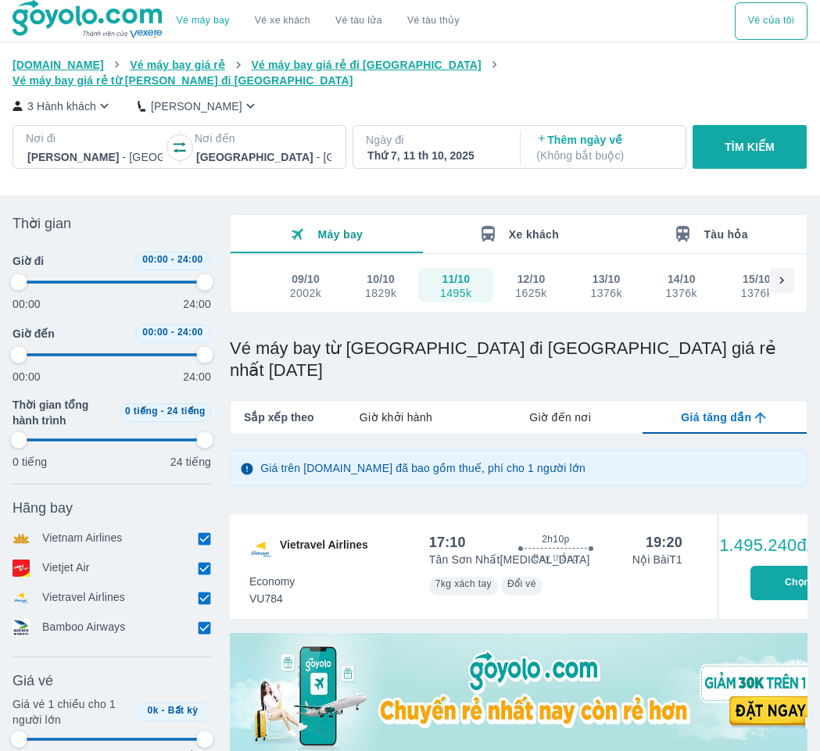
type input "97.9166666666667"
